Goal: Information Seeking & Learning: Learn about a topic

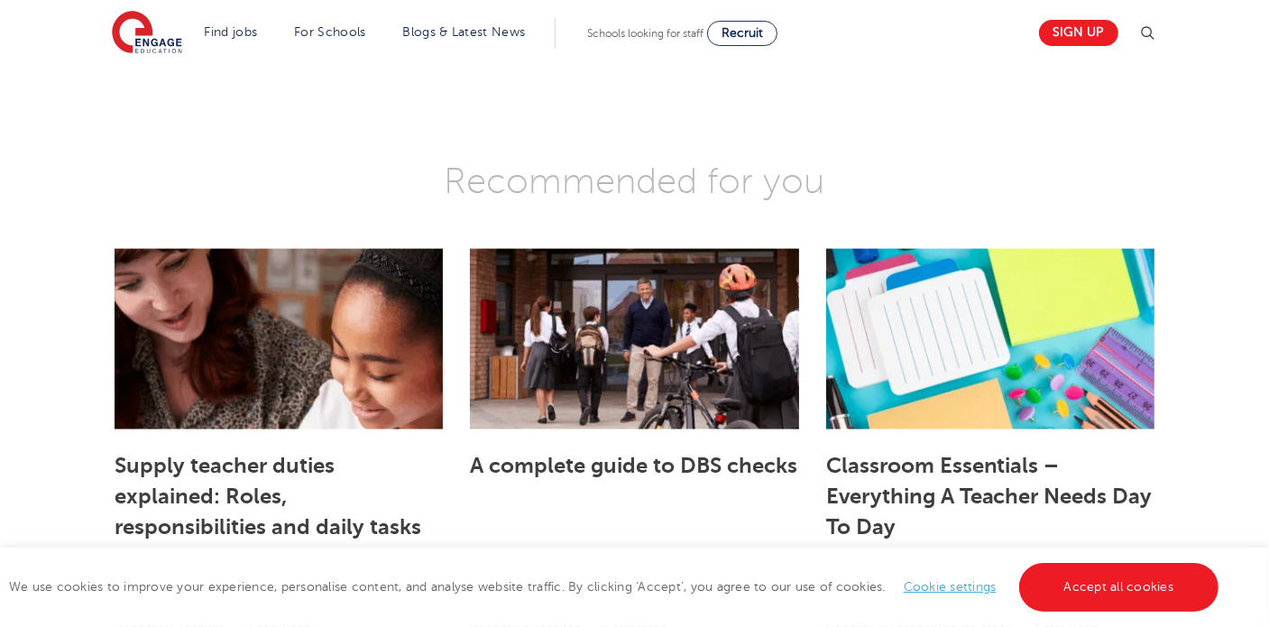
scroll to position [2511, 0]
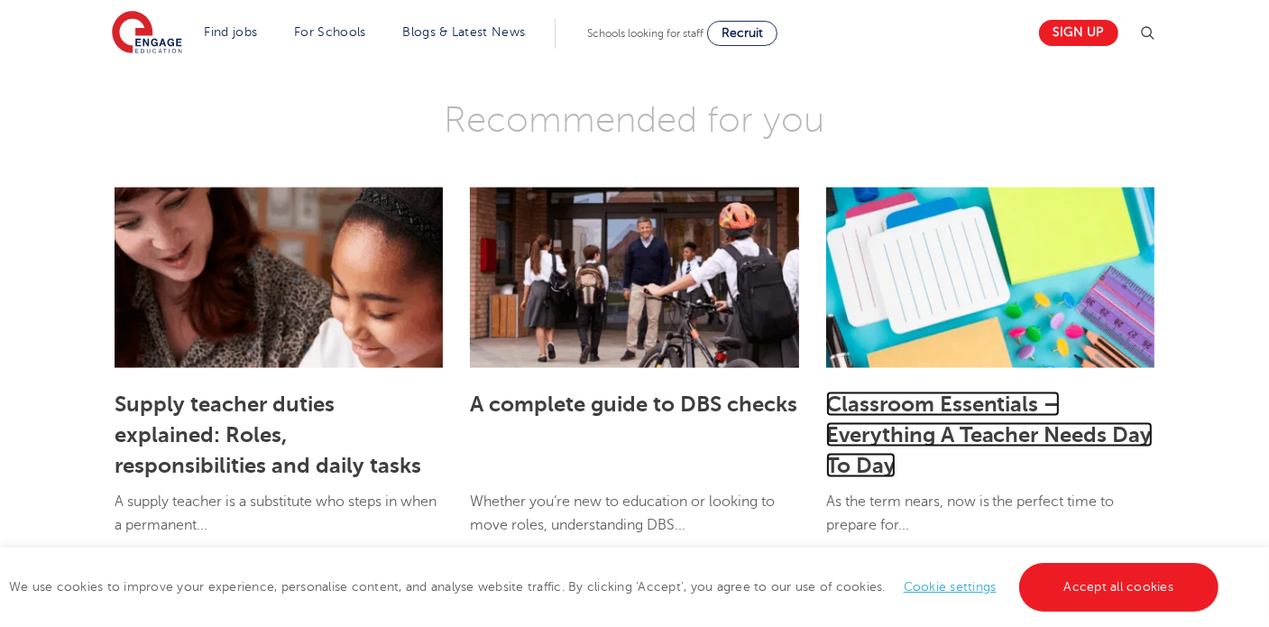
click at [923, 391] on link "Classroom Essentials – Everything A Teacher Needs Day To Day" at bounding box center [989, 434] width 327 height 87
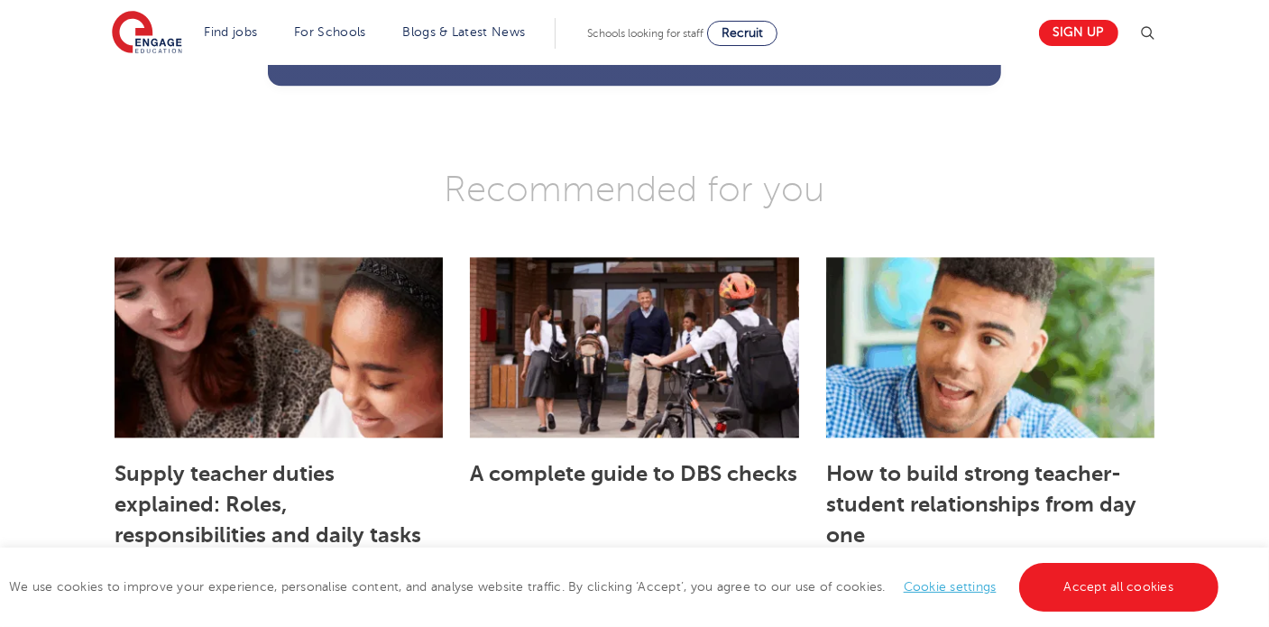
scroll to position [3774, 0]
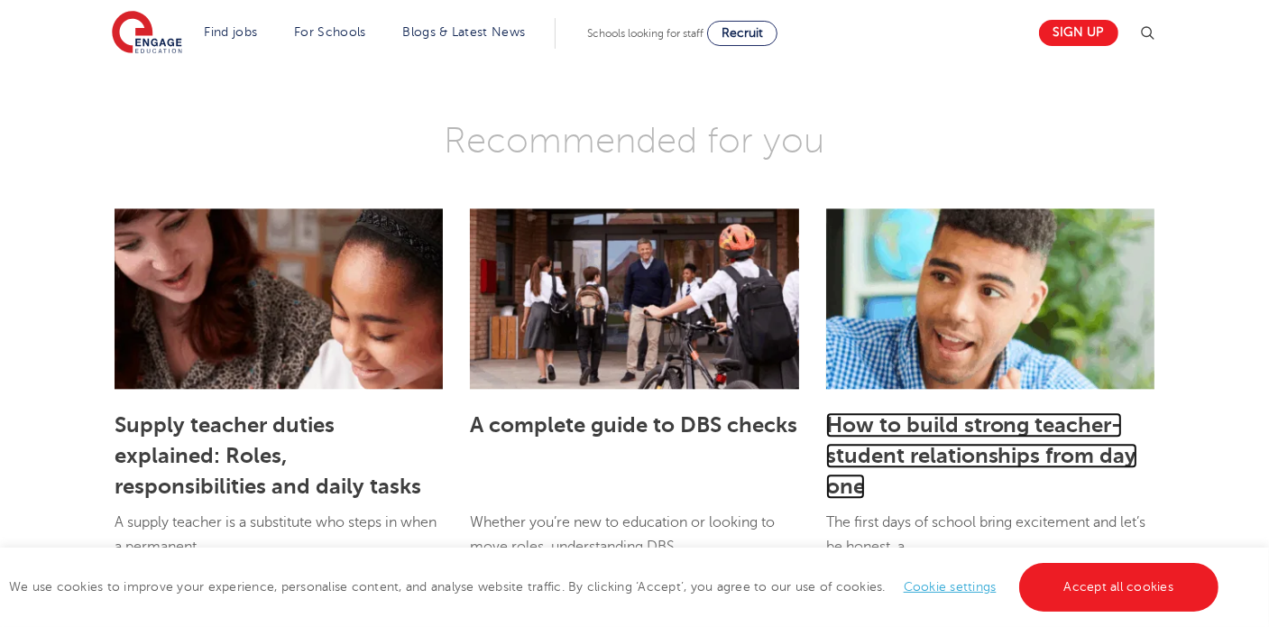
click at [993, 420] on link "How to build strong teacher-student relationships from day one" at bounding box center [981, 455] width 311 height 87
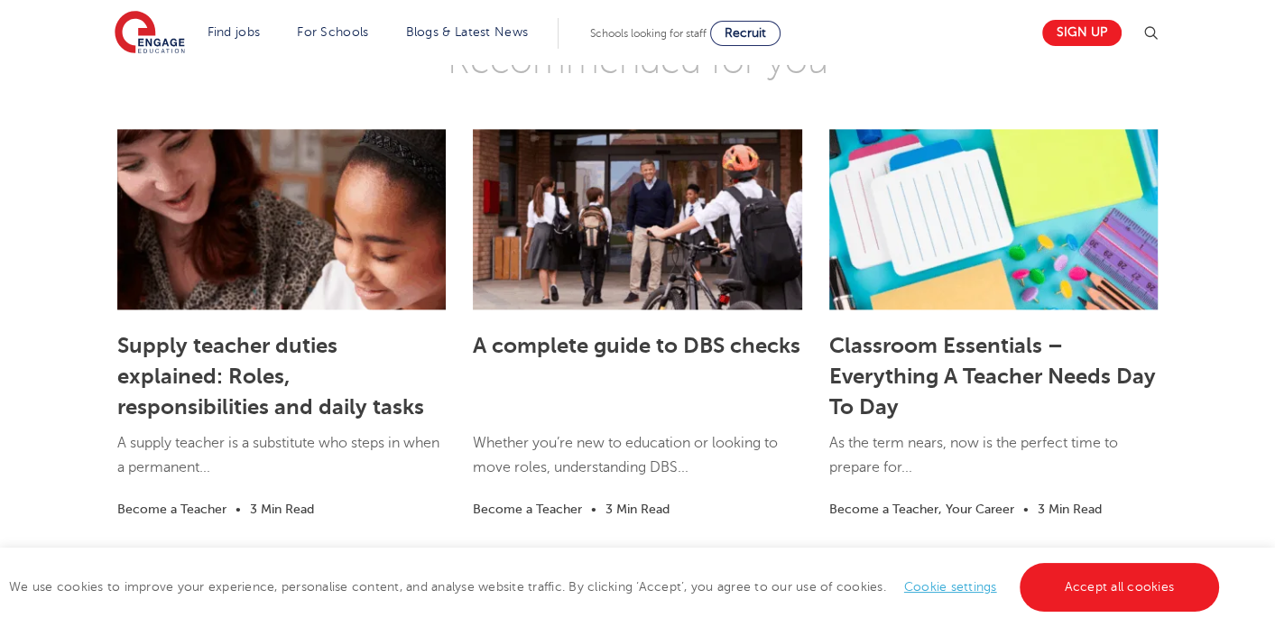
scroll to position [2324, 0]
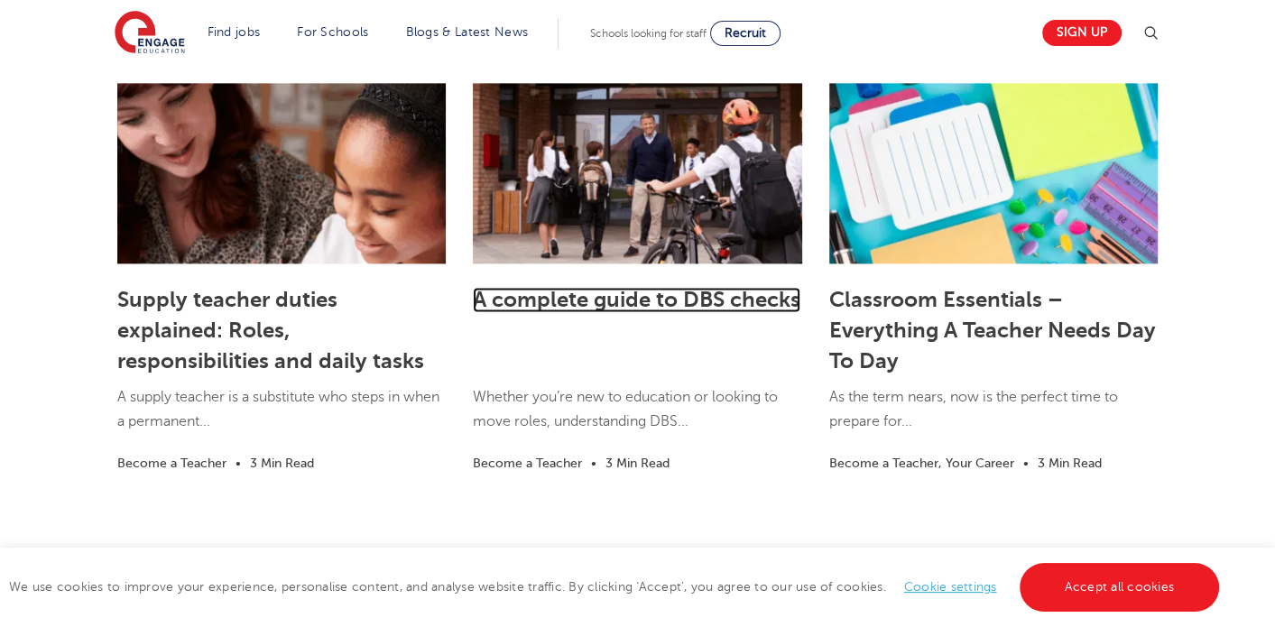
click at [686, 312] on link "A complete guide to DBS checks" at bounding box center [636, 299] width 327 height 25
